Goal: Task Accomplishment & Management: Use online tool/utility

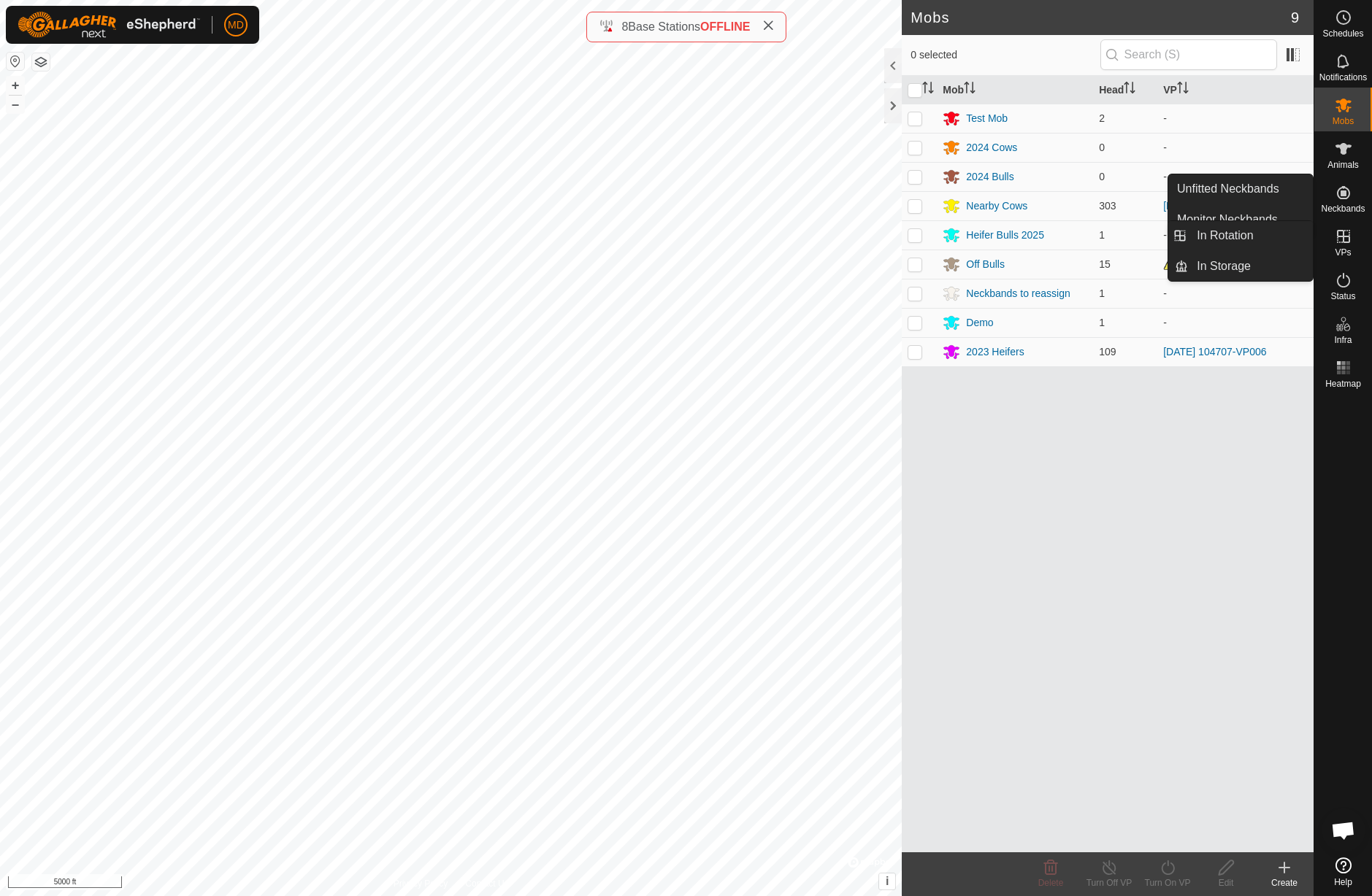
click at [1345, 241] on icon at bounding box center [1343, 237] width 13 height 13
click at [1272, 238] on link "In Rotation" at bounding box center [1250, 236] width 125 height 30
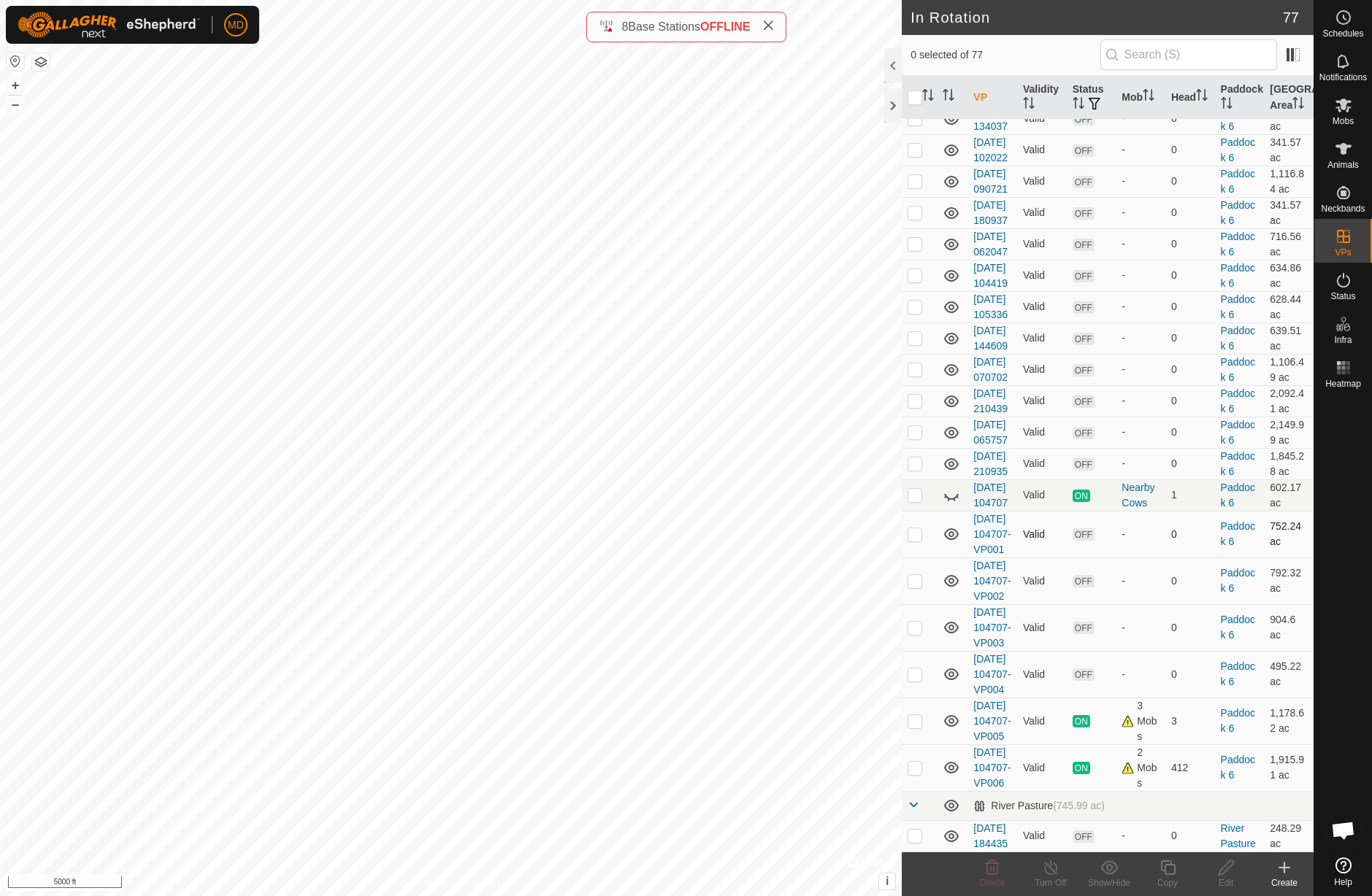
scroll to position [3027, 0]
checkbox input "true"
click at [1173, 877] on div "Copy" at bounding box center [1167, 883] width 58 height 13
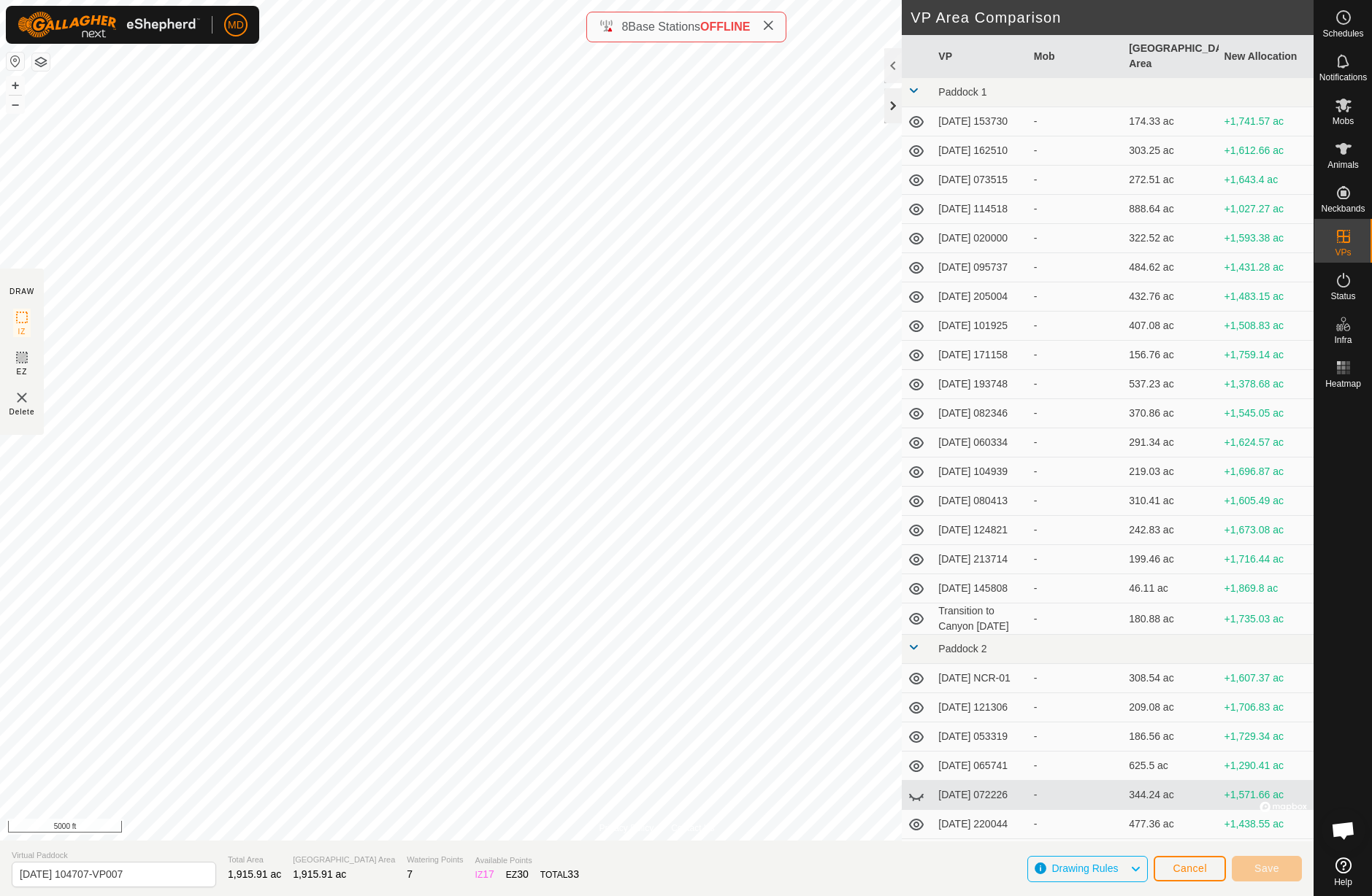
click at [895, 104] on div at bounding box center [893, 106] width 18 height 35
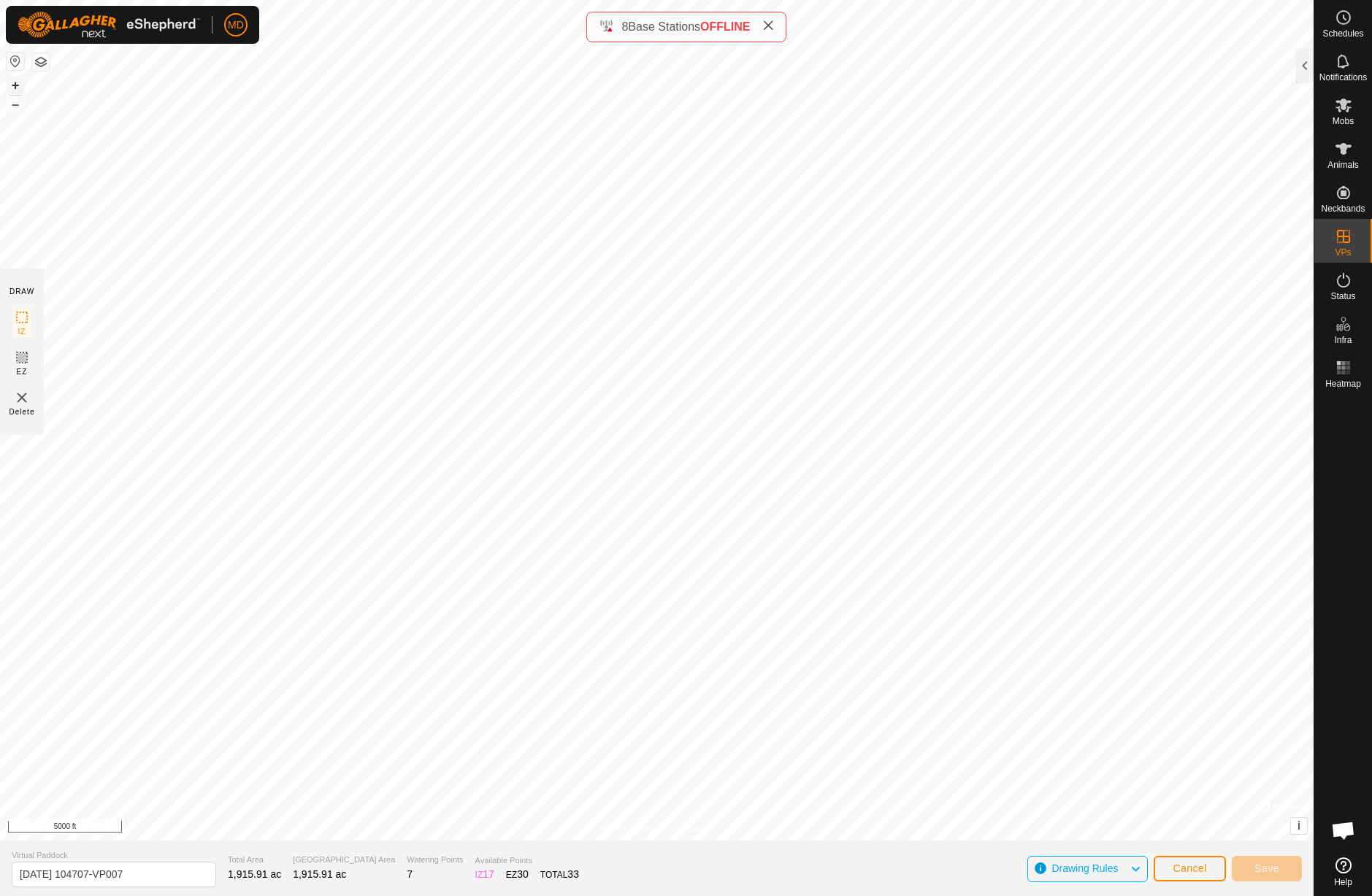
click at [14, 85] on button "+" at bounding box center [15, 86] width 18 height 18
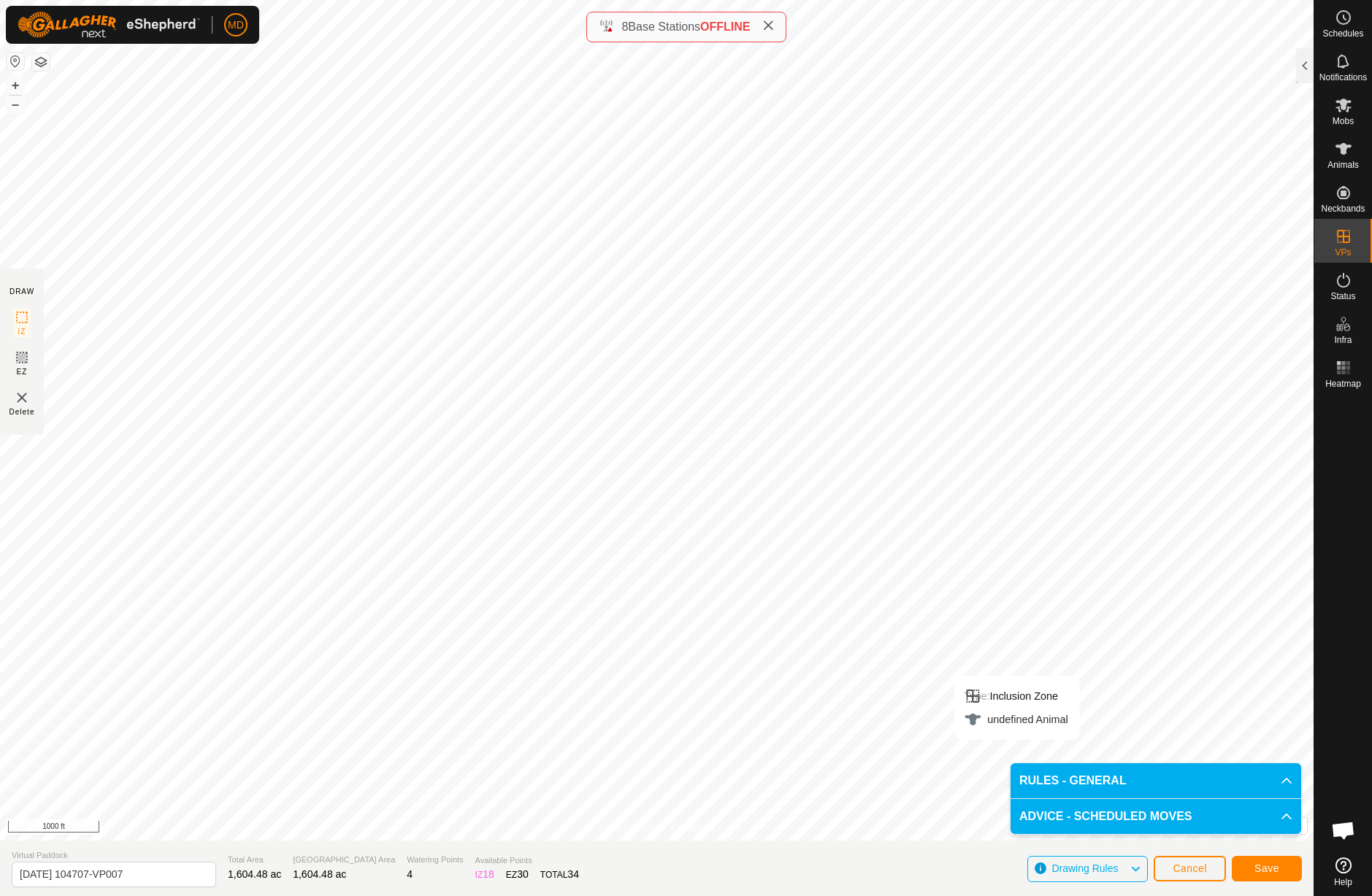
click at [1268, 871] on span "Save" at bounding box center [1266, 868] width 25 height 12
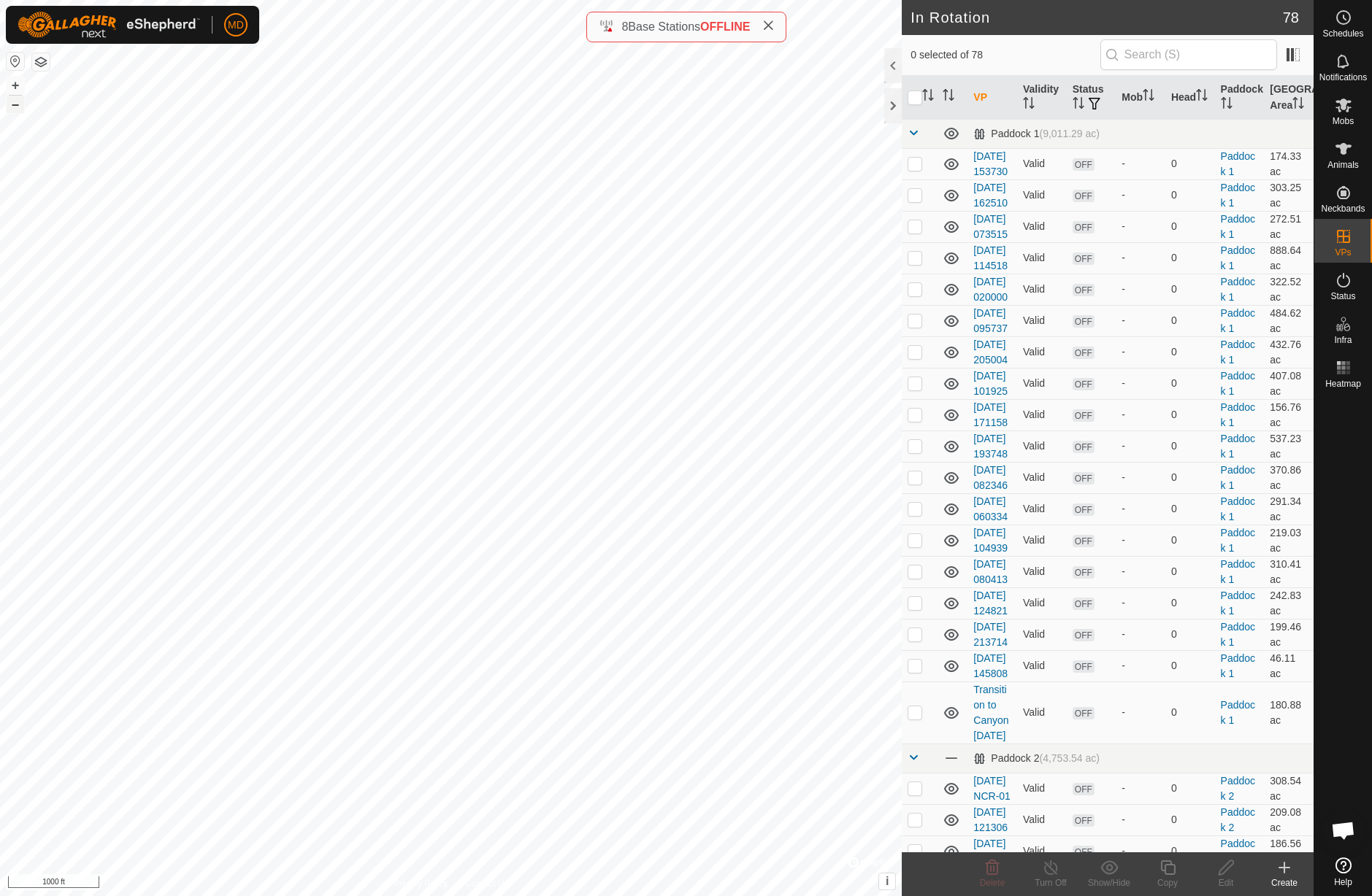
click at [13, 107] on button "–" at bounding box center [15, 105] width 18 height 18
click at [1346, 107] on icon at bounding box center [1343, 105] width 16 height 14
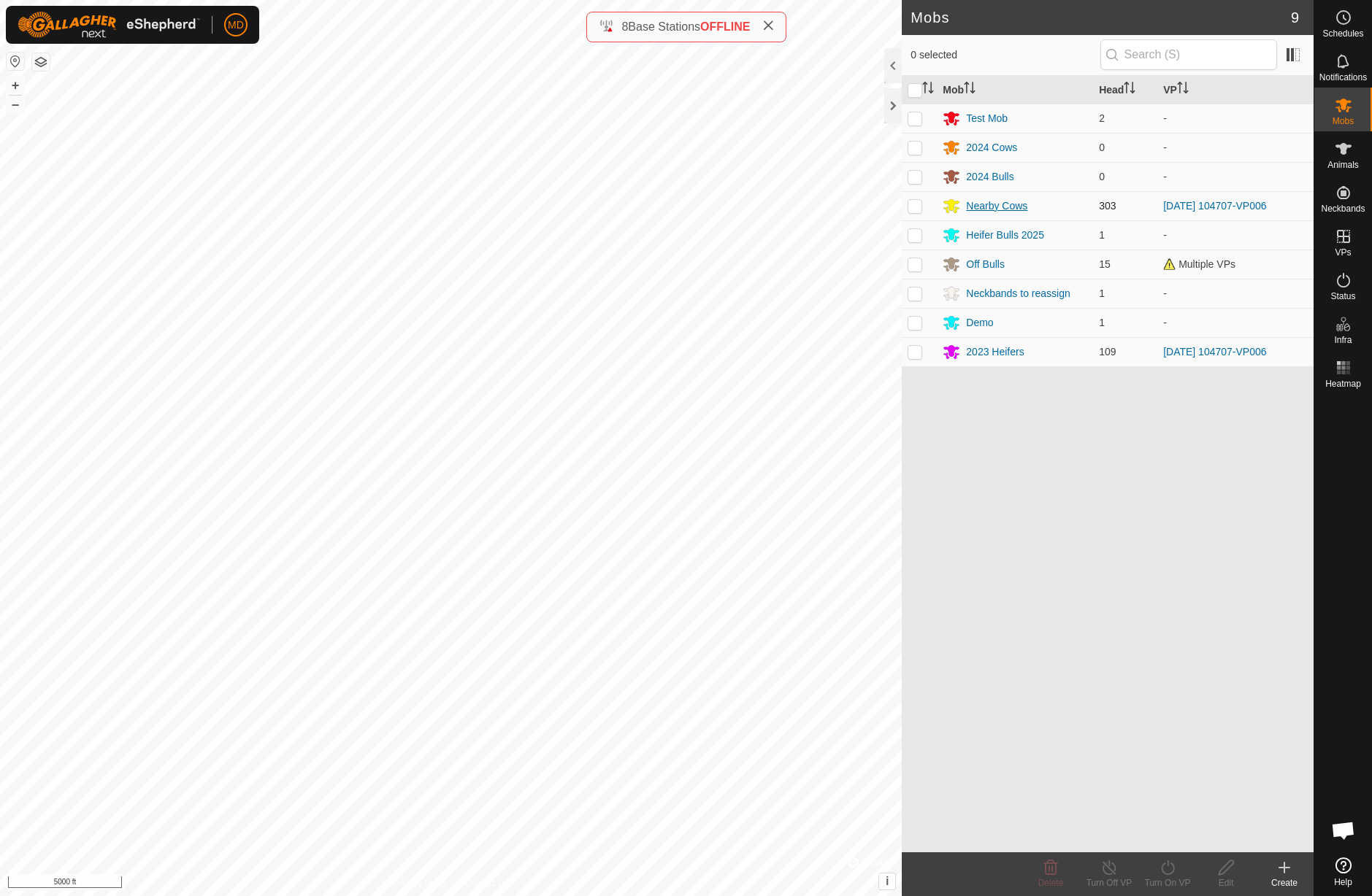
click at [954, 209] on icon at bounding box center [952, 206] width 16 height 14
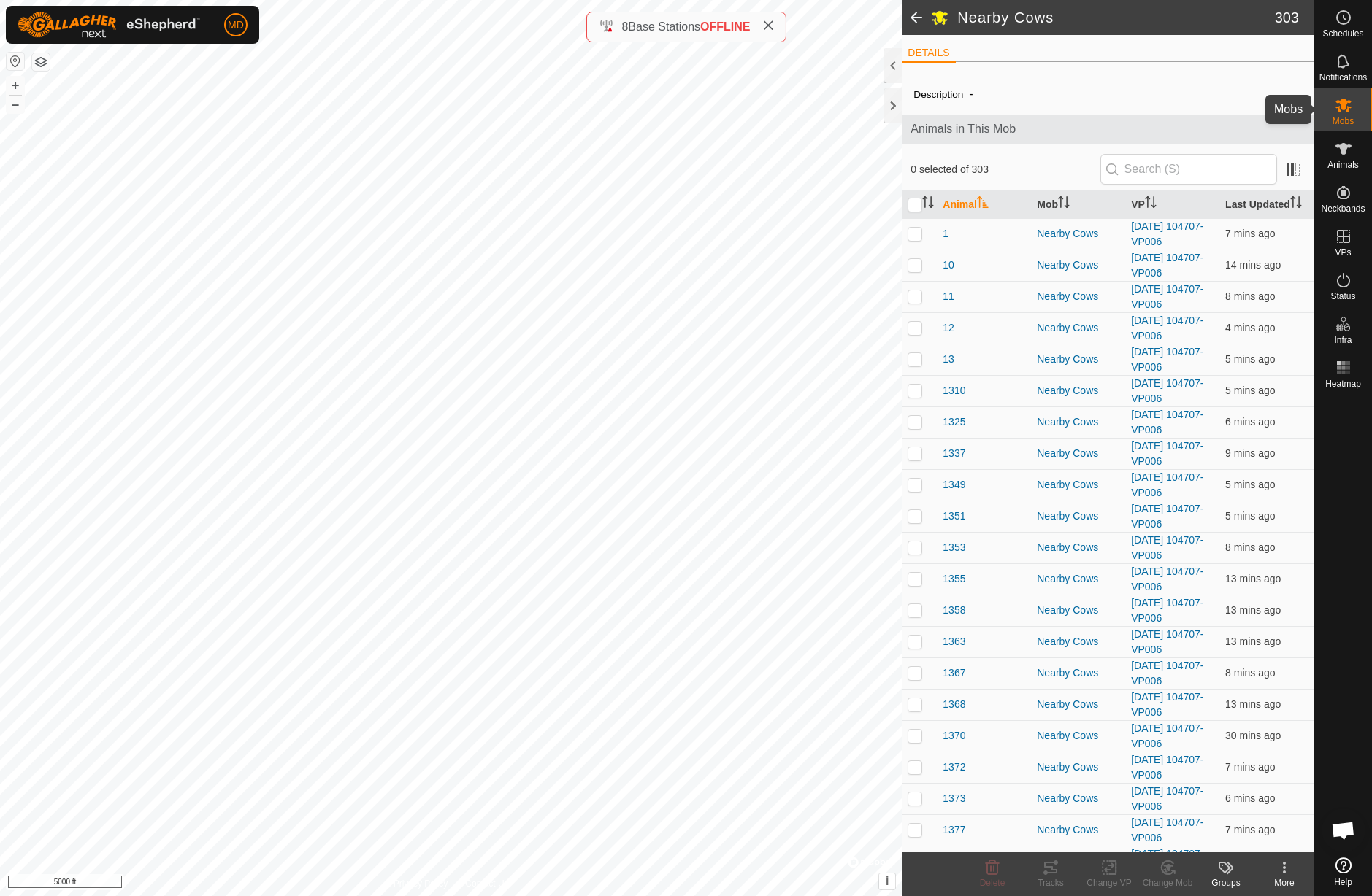
click at [1342, 104] on icon at bounding box center [1343, 105] width 16 height 14
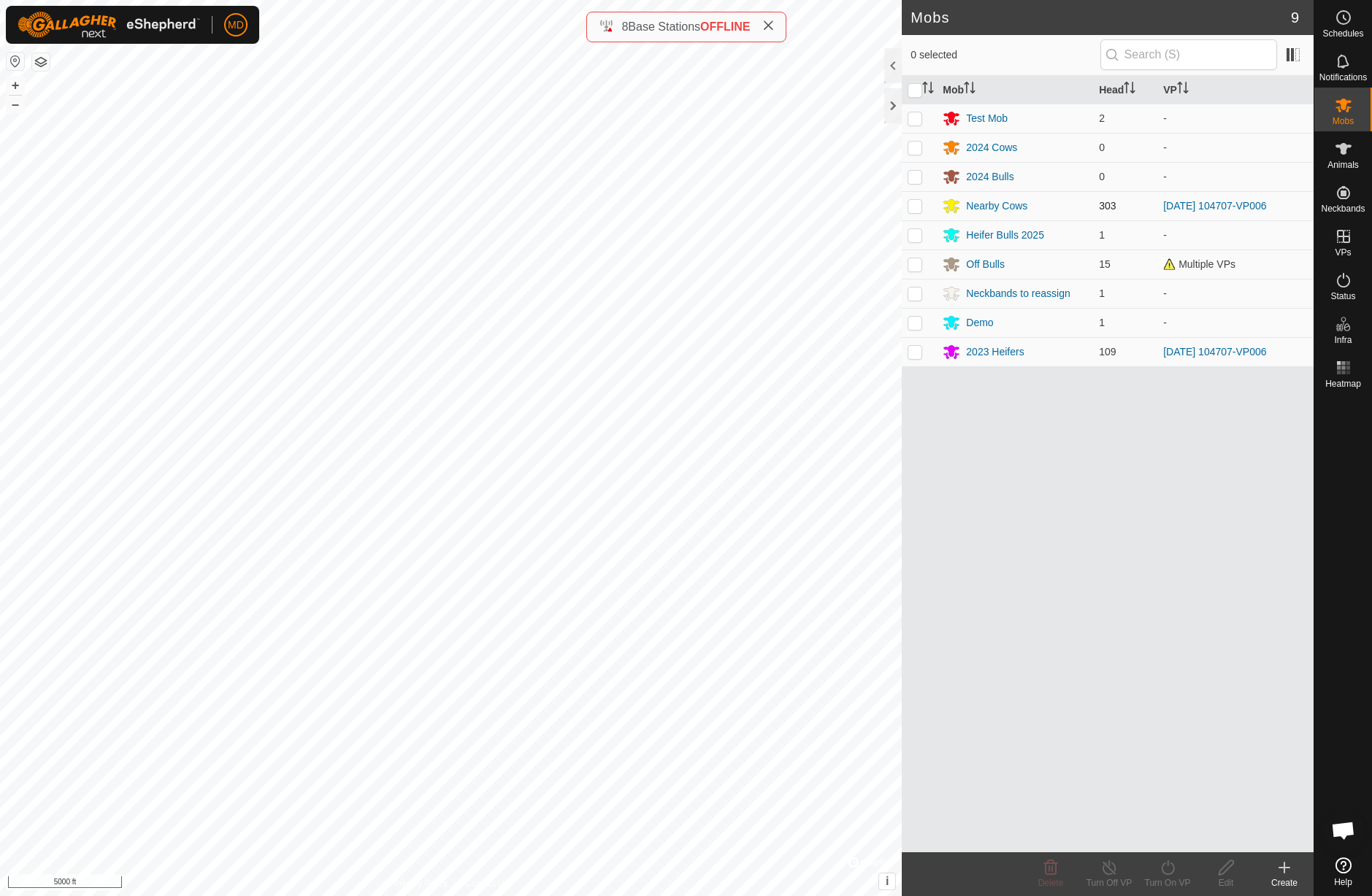
click at [915, 209] on p-checkbox at bounding box center [915, 205] width 14 height 12
checkbox input "true"
click at [918, 356] on p-checkbox at bounding box center [915, 352] width 14 height 12
checkbox input "true"
click at [1168, 869] on icon at bounding box center [1167, 868] width 18 height 18
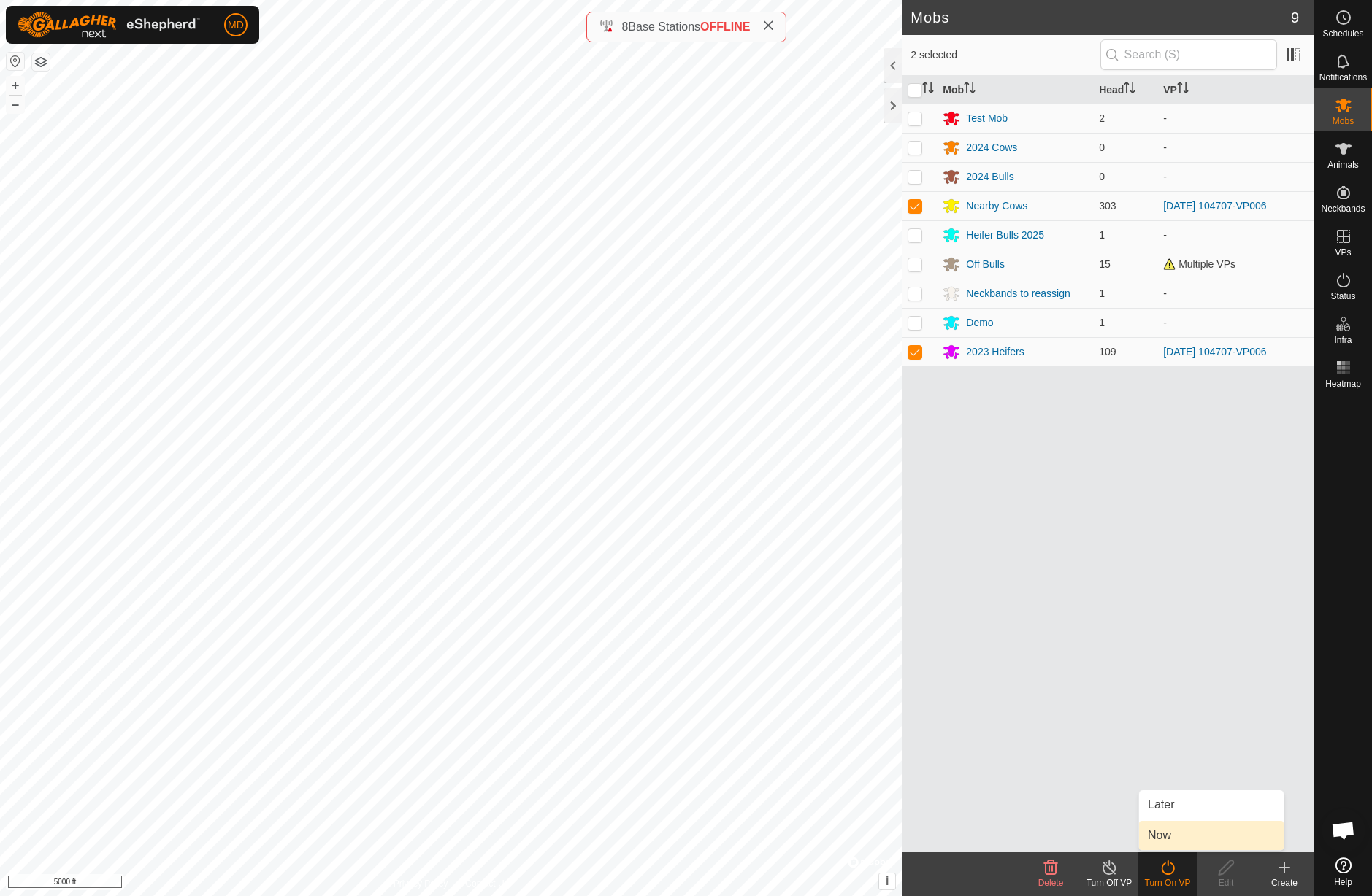
click at [1197, 840] on link "Now" at bounding box center [1211, 835] width 145 height 30
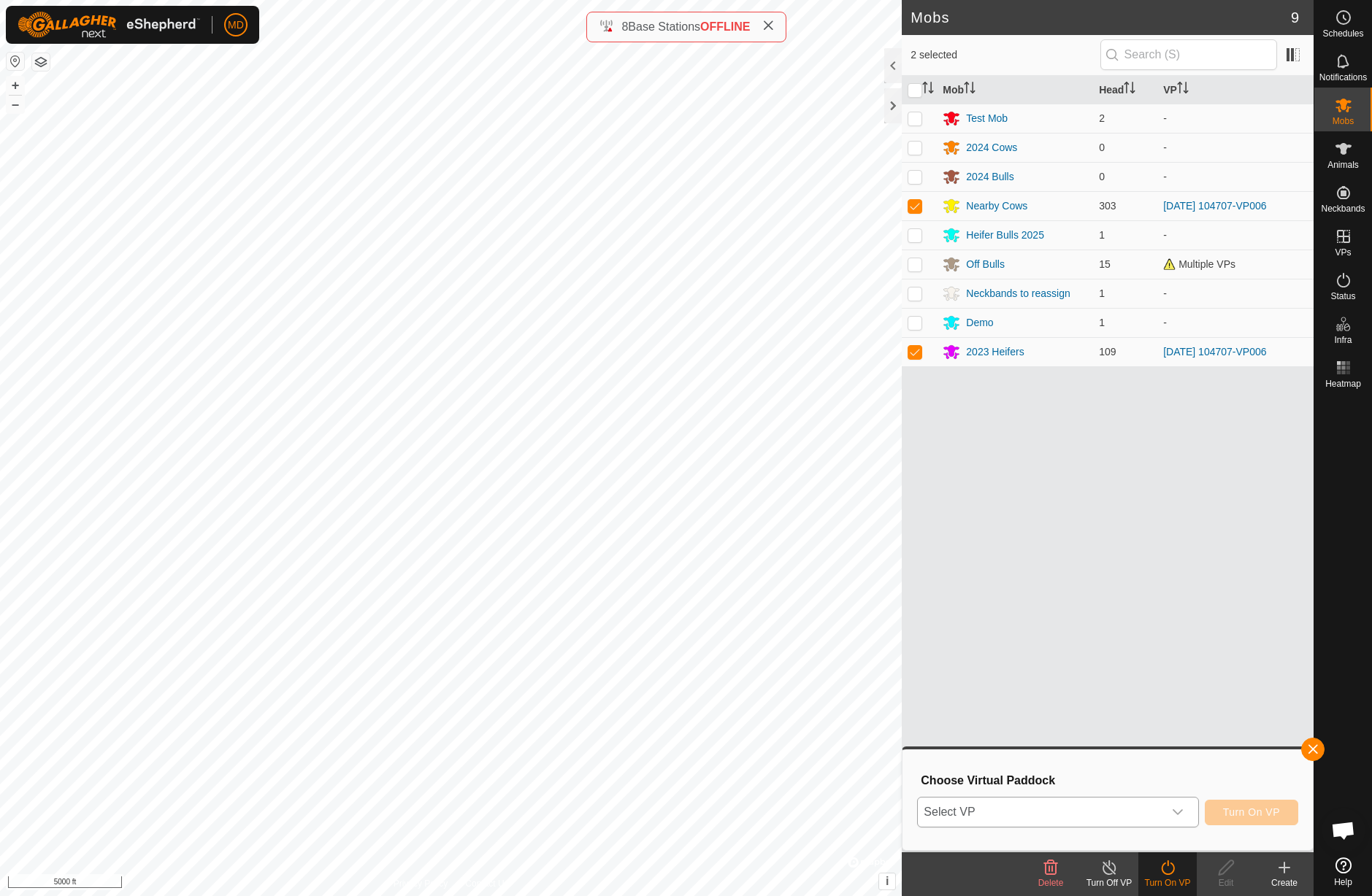
click at [1179, 814] on icon "dropdown trigger" at bounding box center [1178, 812] width 10 height 6
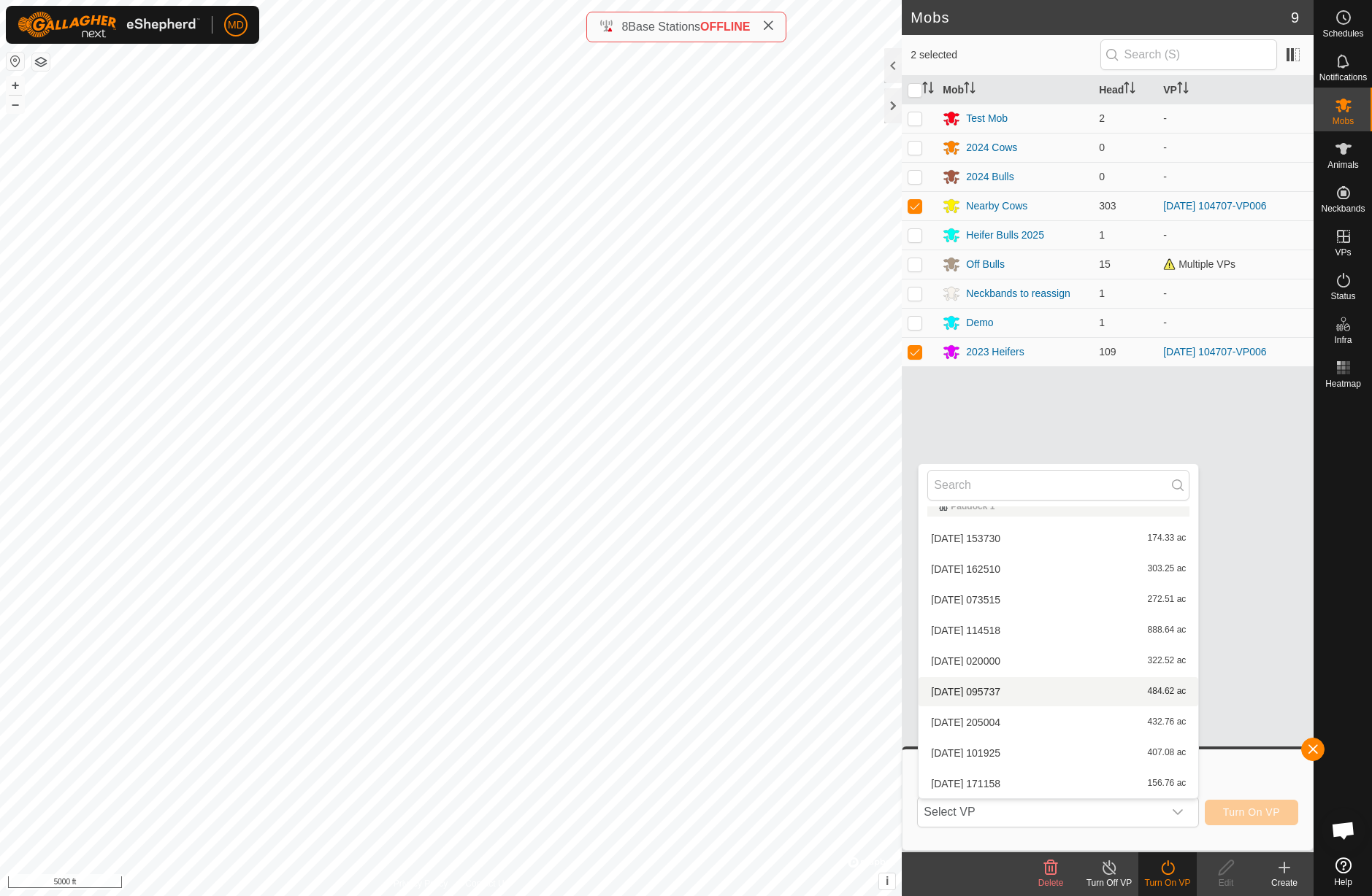
scroll to position [2232, 0]
click at [1095, 688] on li "[DATE] 104707-VP006 1,915.91 ac" at bounding box center [1059, 689] width 280 height 30
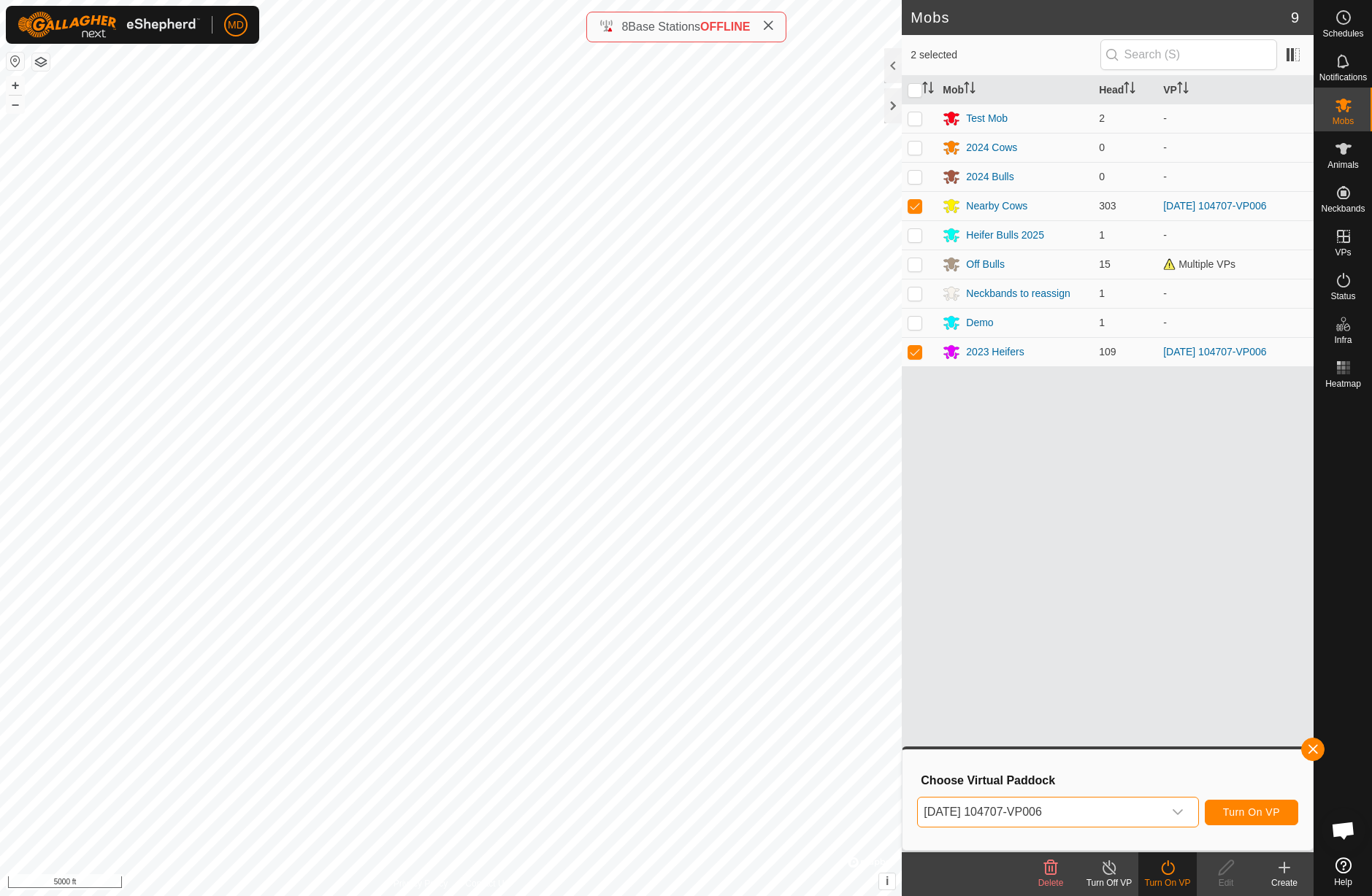
click at [1240, 816] on span "Turn On VP" at bounding box center [1251, 812] width 57 height 12
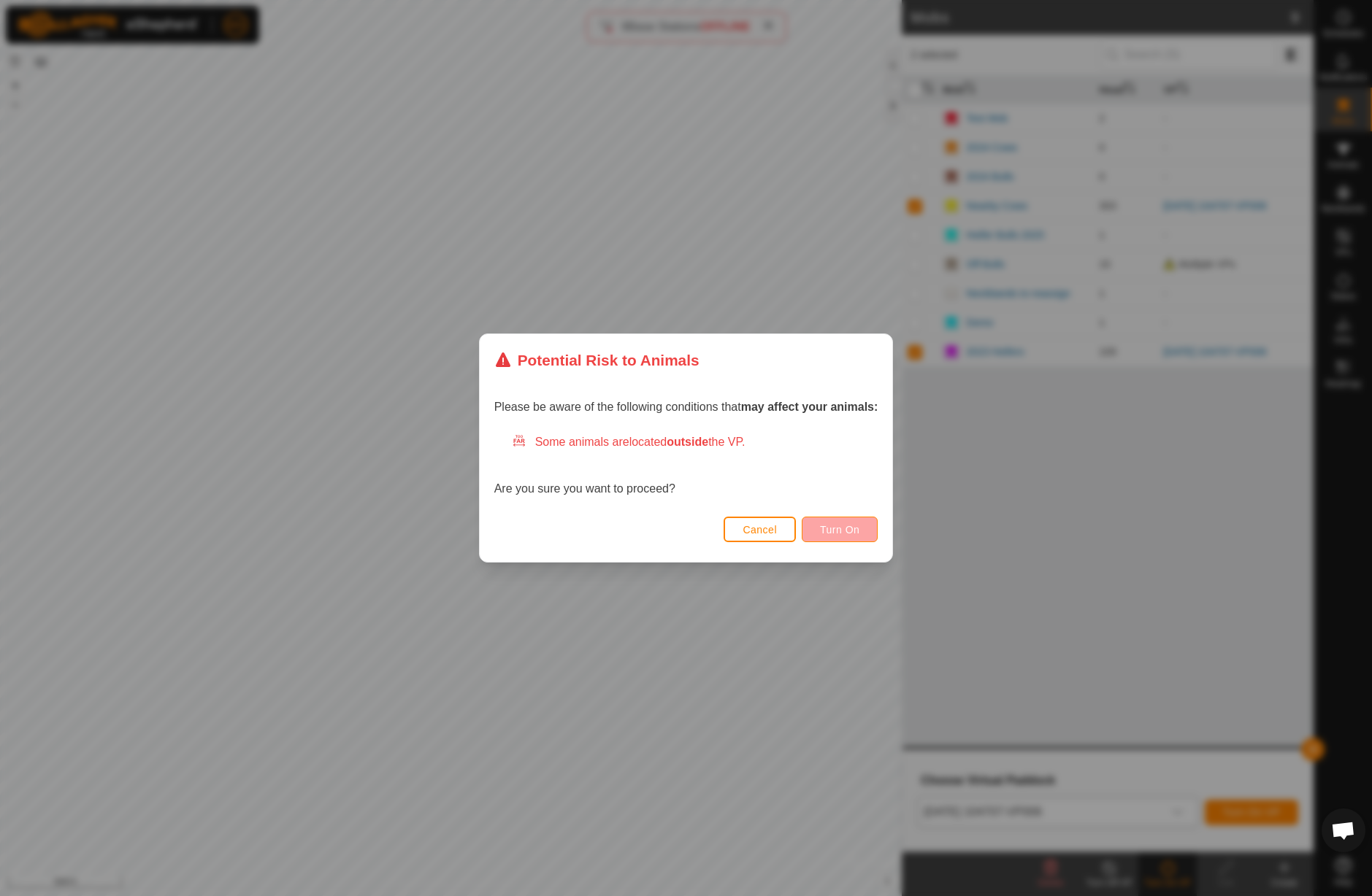
click at [828, 534] on span "Turn On" at bounding box center [839, 530] width 39 height 12
